Goal: Task Accomplishment & Management: Complete application form

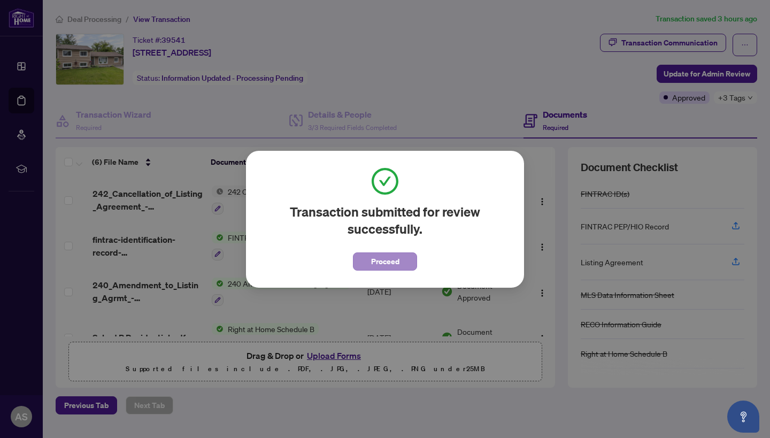
click at [389, 265] on span "Proceed" at bounding box center [385, 261] width 28 height 17
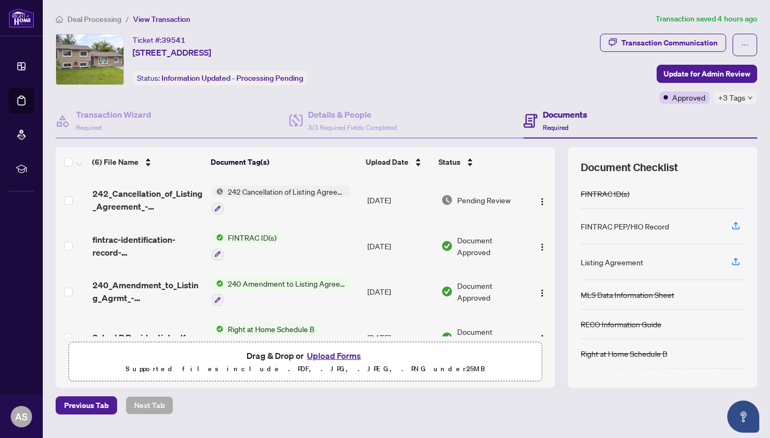
click at [330, 358] on button "Upload Forms" at bounding box center [334, 356] width 60 height 14
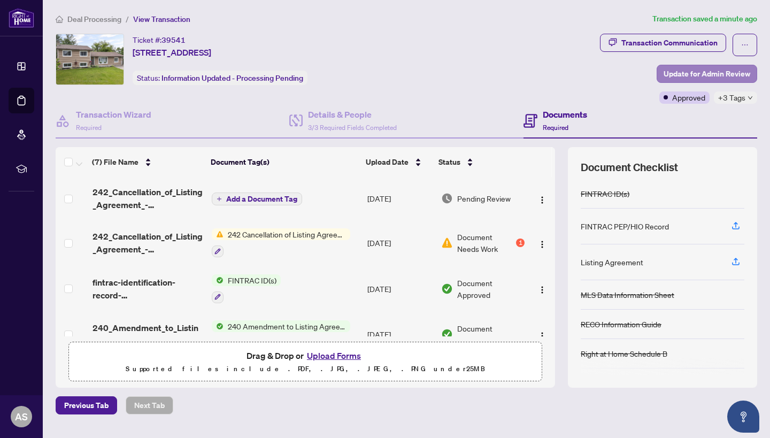
click at [711, 80] on span "Update for Admin Review" at bounding box center [706, 73] width 87 height 17
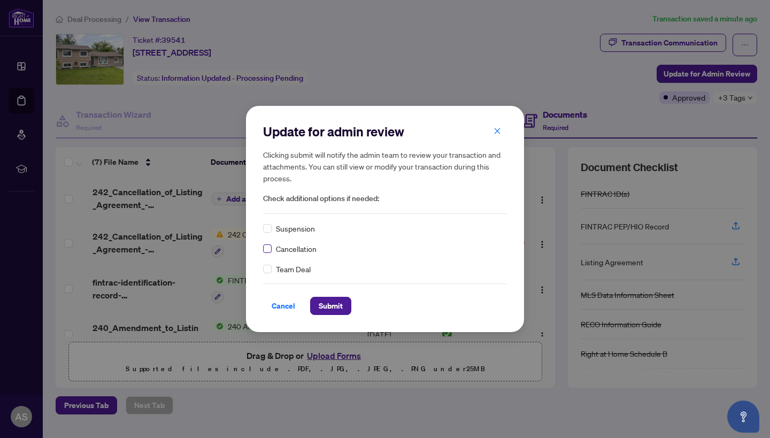
click at [271, 249] on span at bounding box center [267, 248] width 9 height 9
click at [329, 313] on span "Submit" at bounding box center [331, 305] width 24 height 17
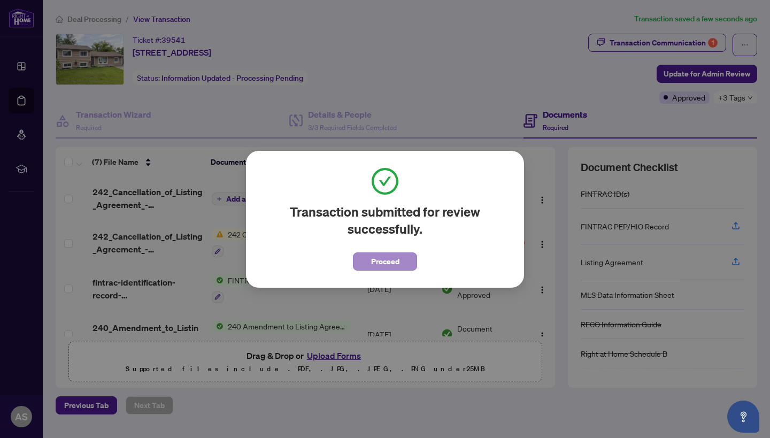
click at [375, 267] on span "Proceed" at bounding box center [385, 261] width 28 height 17
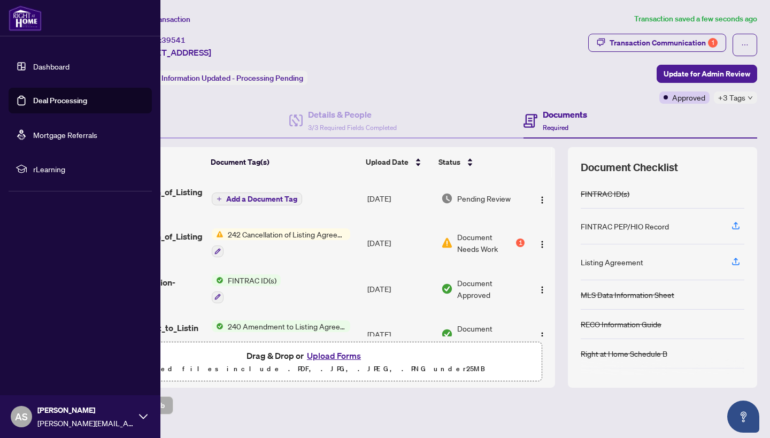
click at [50, 96] on link "Deal Processing" at bounding box center [60, 101] width 54 height 10
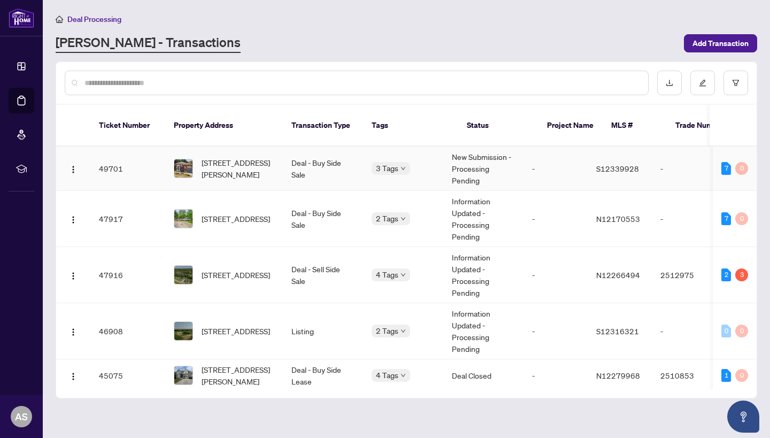
click at [238, 168] on td "[STREET_ADDRESS][PERSON_NAME]" at bounding box center [224, 168] width 118 height 44
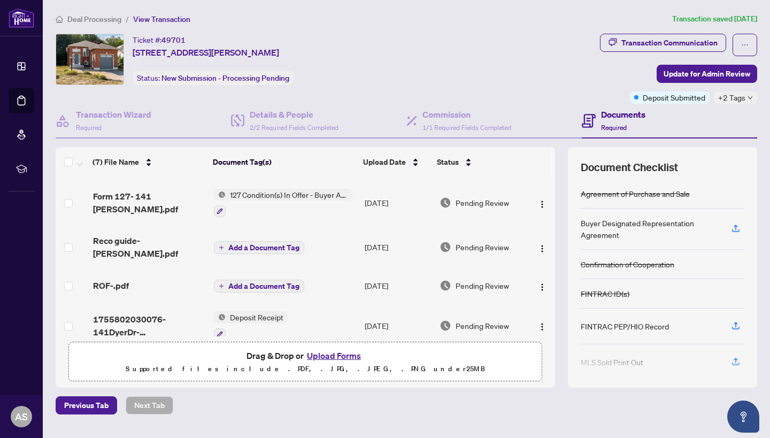
scroll to position [131, 0]
